Goal: Task Accomplishment & Management: Manage account settings

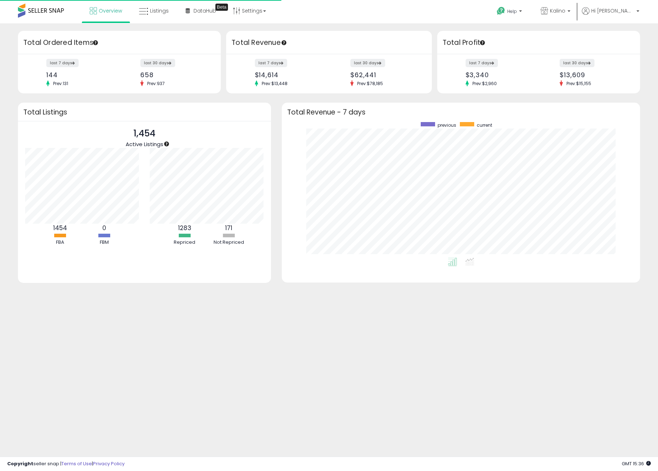
scroll to position [136, 345]
click at [164, 12] on span "Listings" at bounding box center [159, 10] width 19 height 7
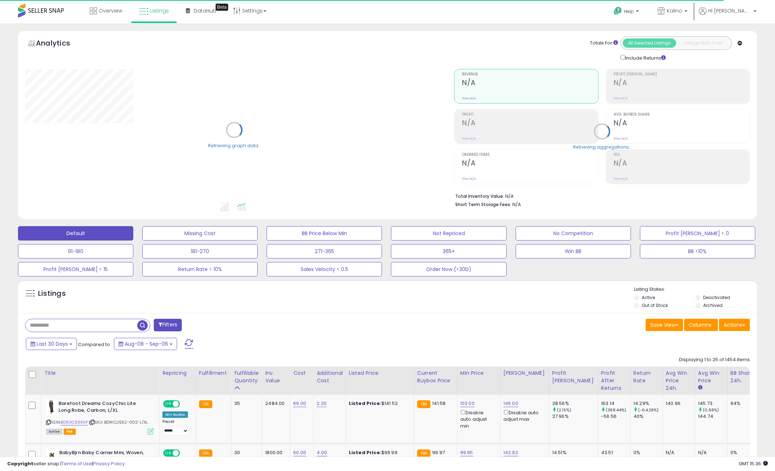
click at [366, 12] on div "Overview Listings Beta" at bounding box center [251, 15] width 513 height 31
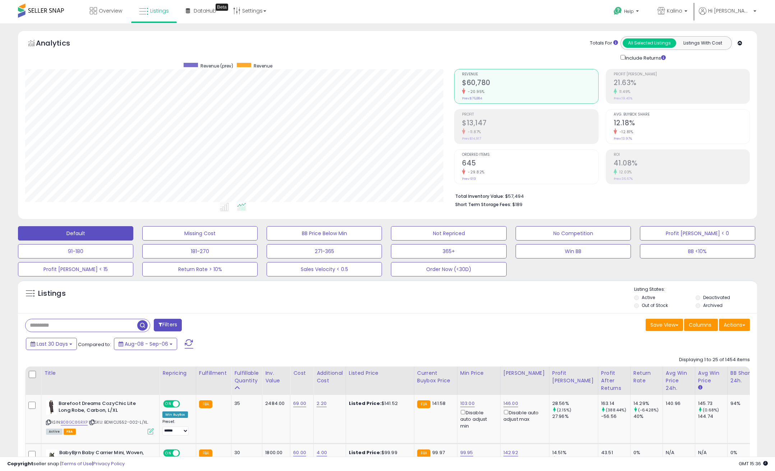
scroll to position [147, 429]
click at [328, 322] on div "Filters" at bounding box center [204, 326] width 368 height 14
